Goal: Transaction & Acquisition: Purchase product/service

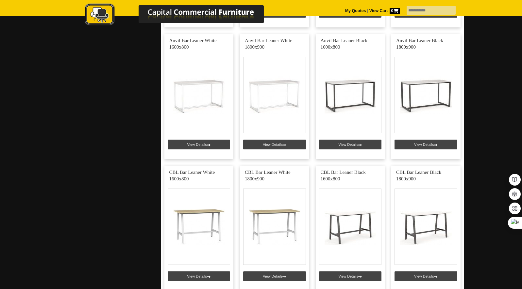
scroll to position [276, 0]
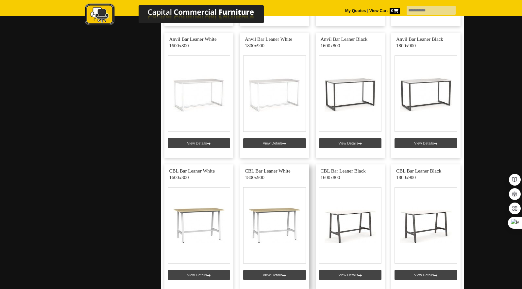
click at [266, 210] on link at bounding box center [274, 227] width 69 height 125
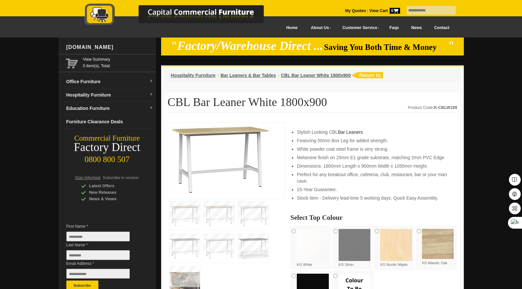
click at [188, 210] on img at bounding box center [185, 216] width 30 height 29
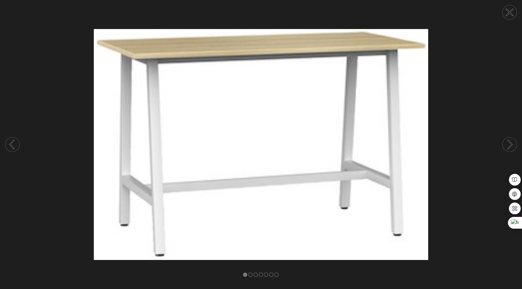
click at [512, 146] on circle at bounding box center [509, 145] width 14 height 14
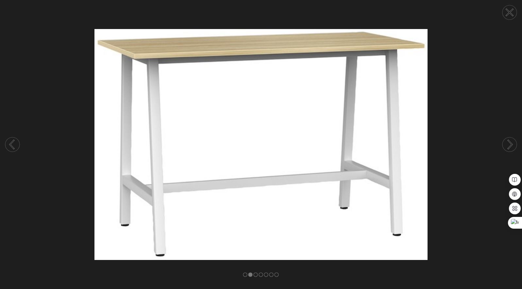
click at [512, 146] on circle at bounding box center [509, 145] width 14 height 14
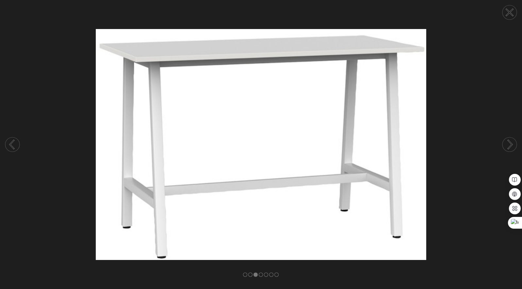
click at [512, 146] on circle at bounding box center [509, 145] width 14 height 14
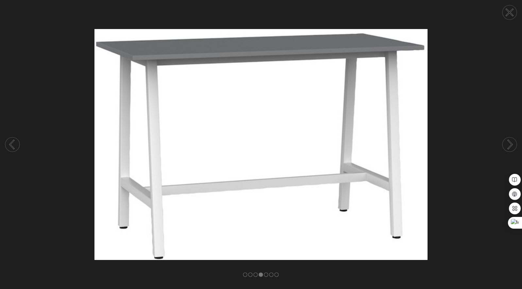
click at [512, 146] on circle at bounding box center [509, 145] width 14 height 14
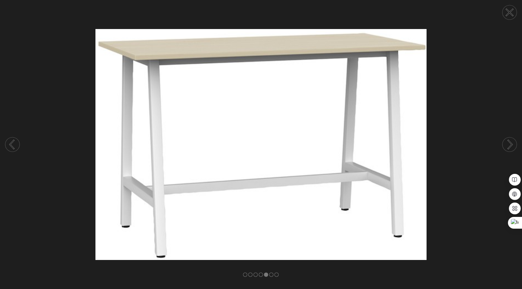
click at [512, 146] on circle at bounding box center [509, 145] width 14 height 14
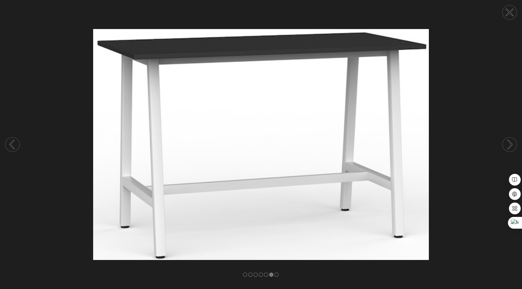
click at [510, 14] on icon at bounding box center [509, 12] width 6 height 6
